Goal: Information Seeking & Learning: Learn about a topic

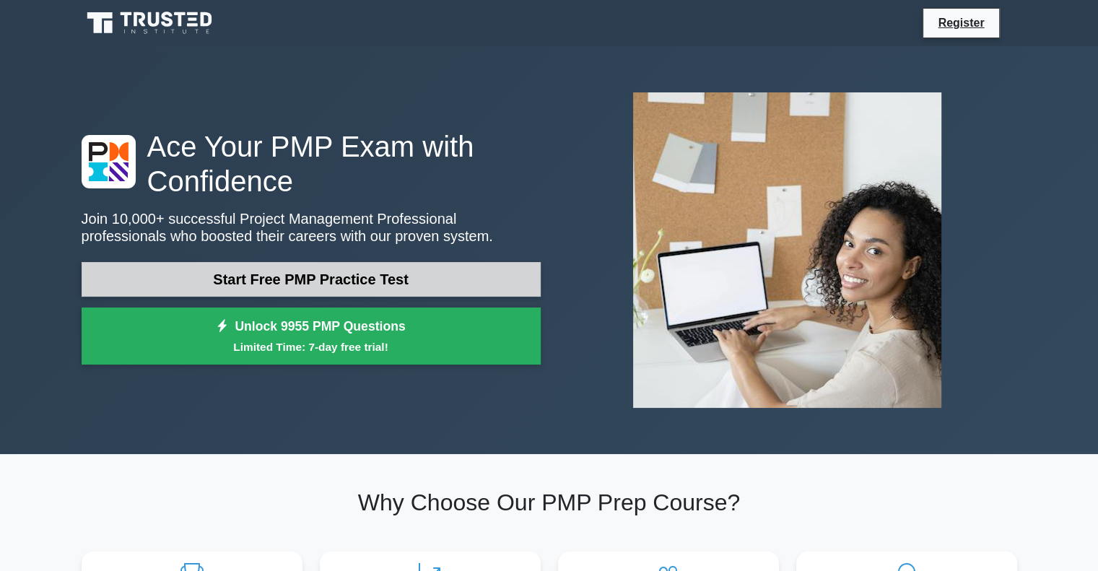
click at [318, 274] on link "Start Free PMP Practice Test" at bounding box center [311, 279] width 459 height 35
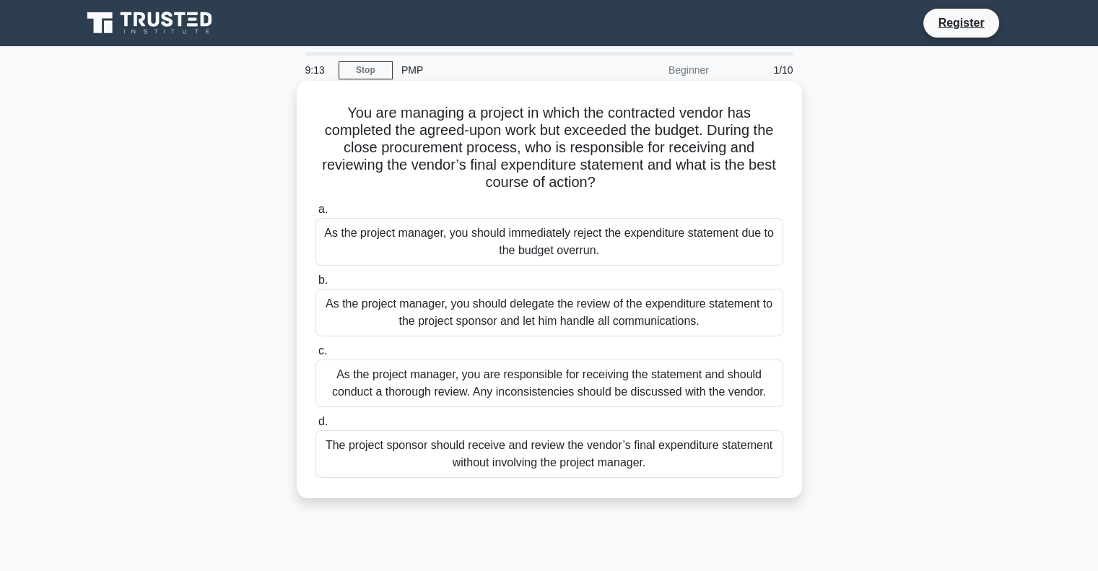
click at [506, 382] on div "As the project manager, you are responsible for receiving the statement and sho…" at bounding box center [550, 384] width 468 height 48
click at [316, 356] on input "c. As the project manager, you are responsible for receiving the statement and …" at bounding box center [316, 351] width 0 height 9
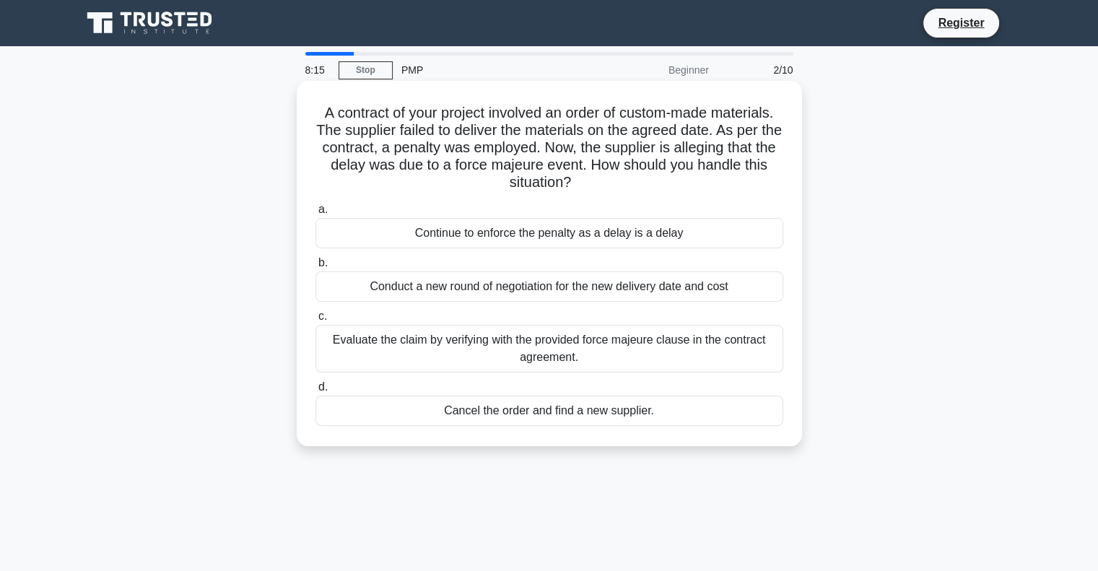
drag, startPoint x: 556, startPoint y: 298, endPoint x: 544, endPoint y: 282, distance: 20.2
click at [544, 282] on div "Conduct a new round of negotiation for the new delivery date and cost" at bounding box center [550, 286] width 468 height 30
click at [316, 268] on input "b. Conduct a new round of negotiation for the new delivery date and cost" at bounding box center [316, 262] width 0 height 9
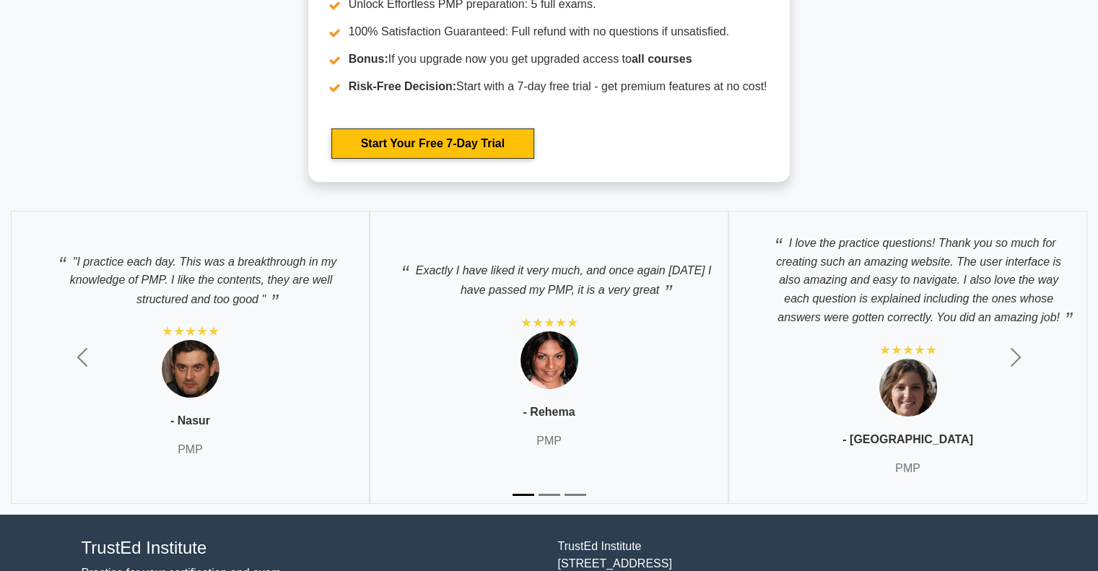
scroll to position [4876, 0]
